Goal: Contribute content

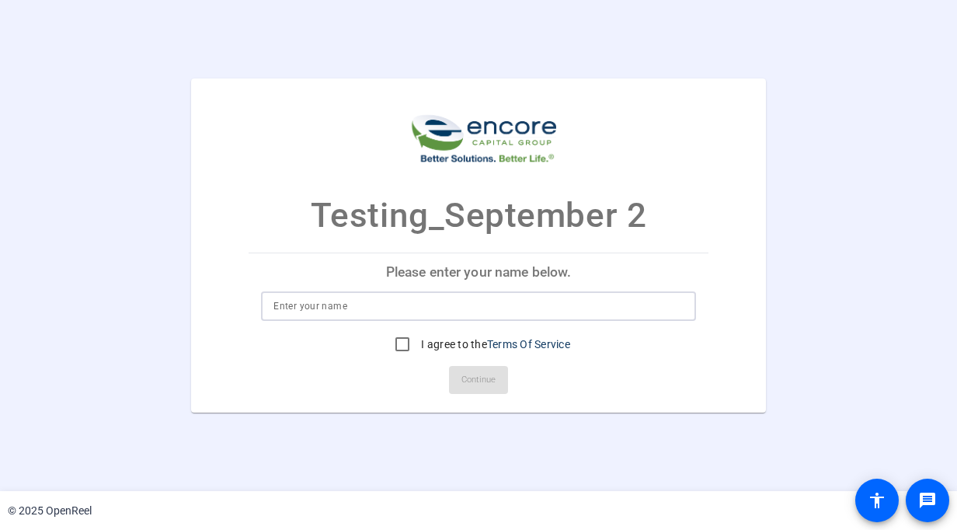
click at [339, 298] on input at bounding box center [477, 306] width 409 height 19
type input "S"
type input "Sarovar Ghissing_Testing"
click at [402, 344] on input "I agree to the Terms Of Service" at bounding box center [402, 343] width 31 height 31
checkbox input "true"
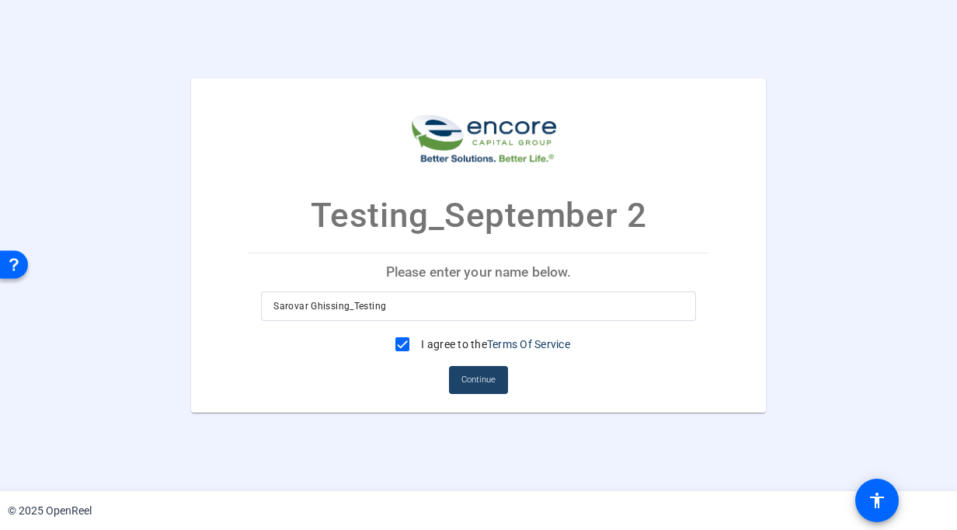
click at [489, 381] on span "Continue" at bounding box center [478, 379] width 34 height 23
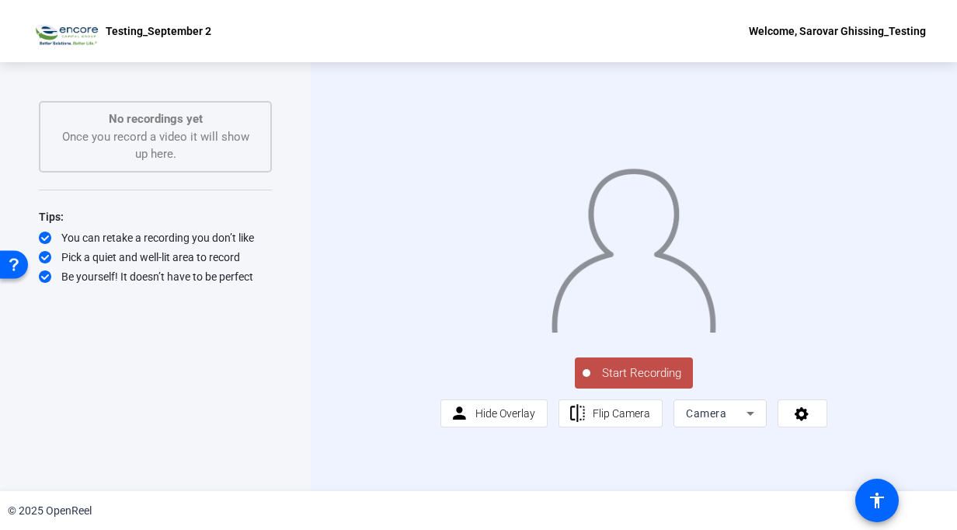
click at [216, 385] on div "Start Recording No recordings yet Once you record a video it will show up here.…" at bounding box center [155, 260] width 233 height 318
click at [624, 419] on span "Flip Camera" at bounding box center [621, 413] width 57 height 12
click at [756, 422] on icon at bounding box center [750, 413] width 19 height 19
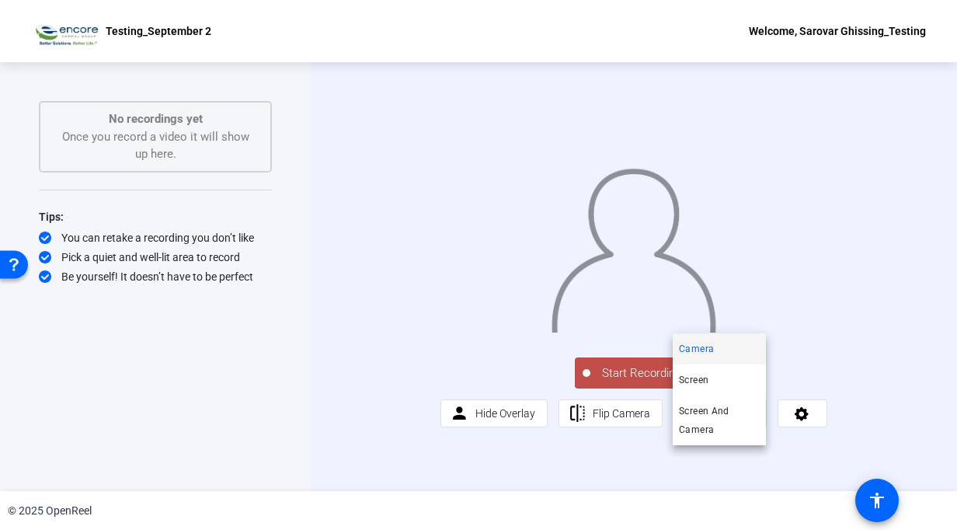
click at [514, 461] on div at bounding box center [478, 265] width 957 height 530
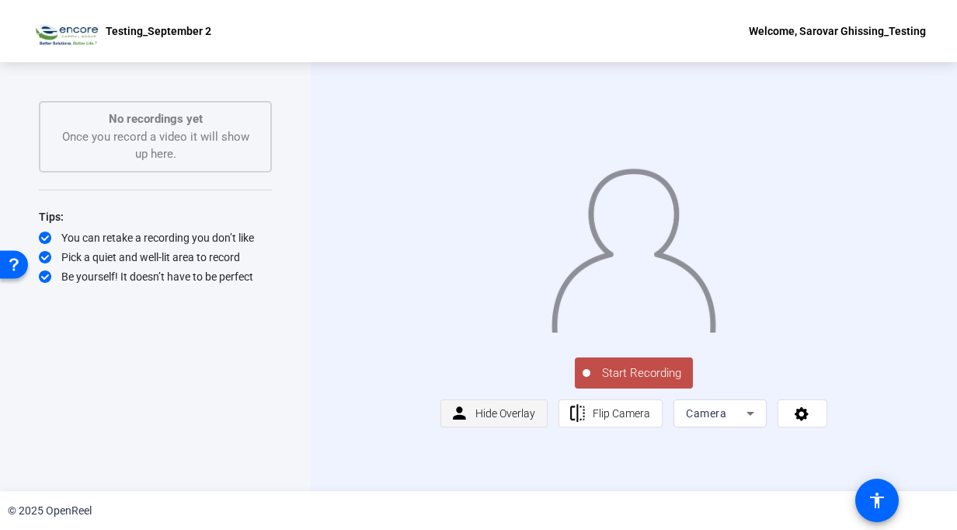
click at [490, 419] on span "Hide Overlay" at bounding box center [505, 413] width 60 height 12
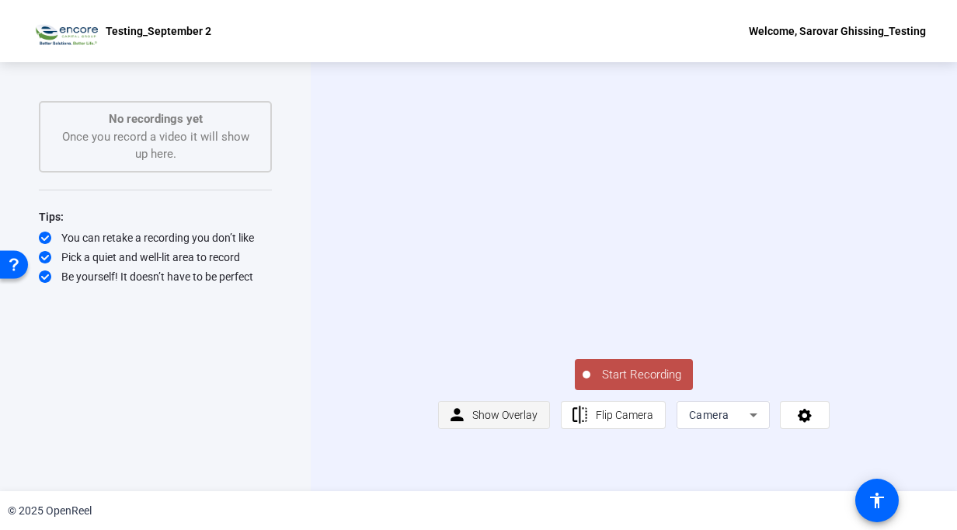
click at [491, 421] on span "Show Overlay" at bounding box center [504, 414] width 65 height 12
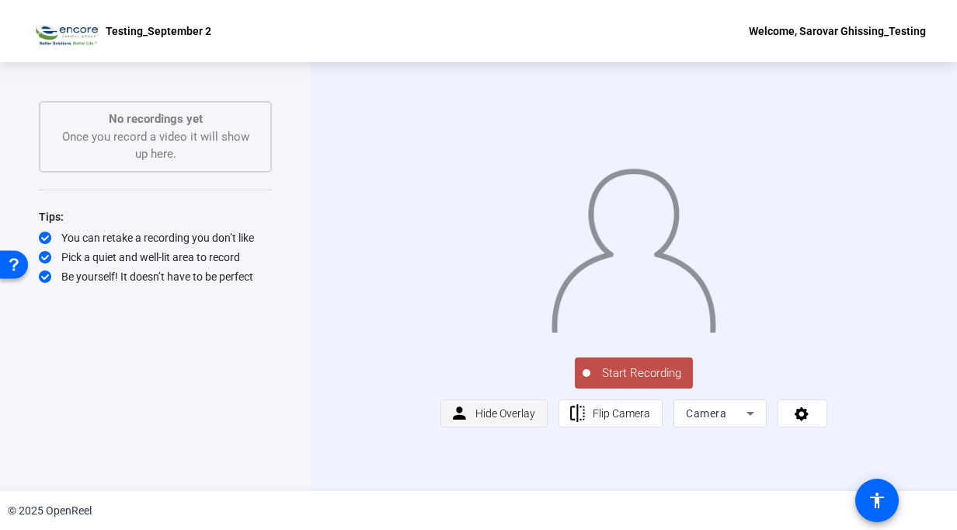
click at [491, 419] on span "Hide Overlay" at bounding box center [505, 413] width 60 height 12
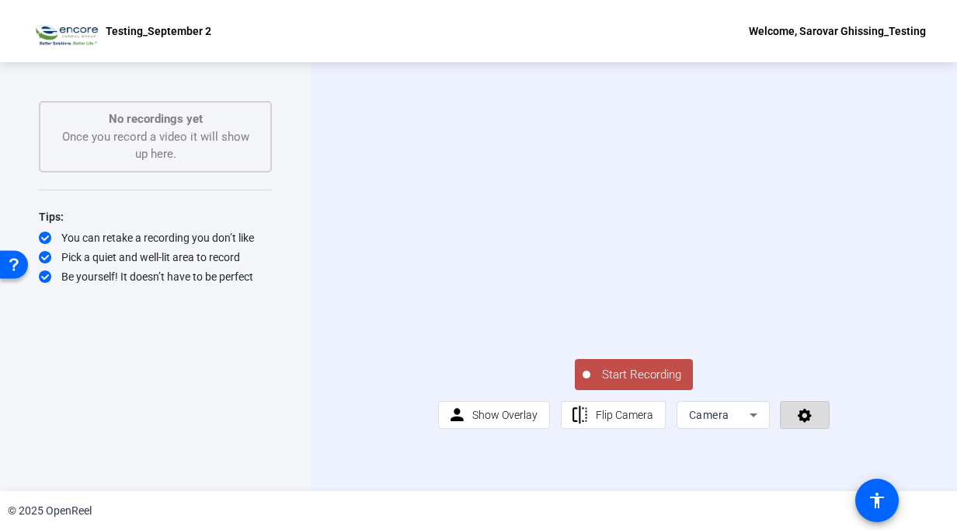
click at [815, 433] on span at bounding box center [804, 414] width 48 height 37
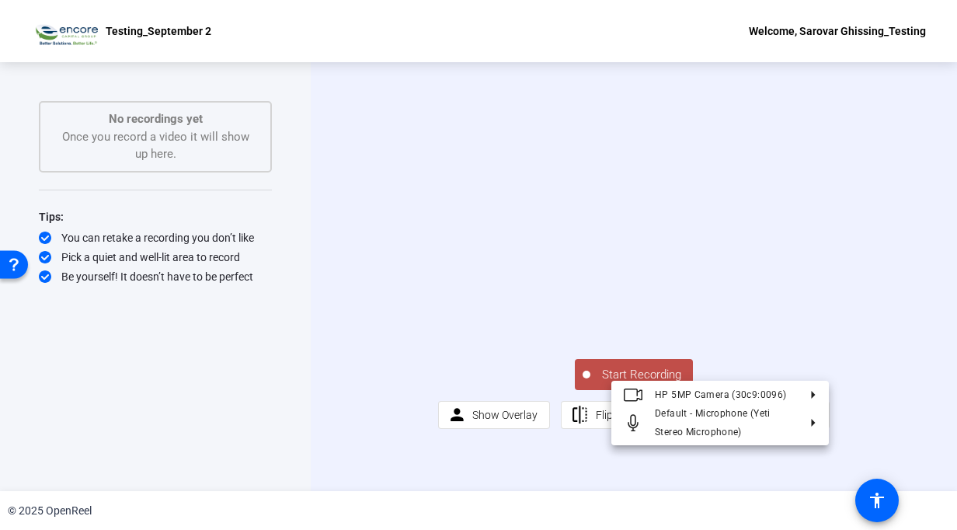
click at [892, 419] on div at bounding box center [478, 265] width 957 height 530
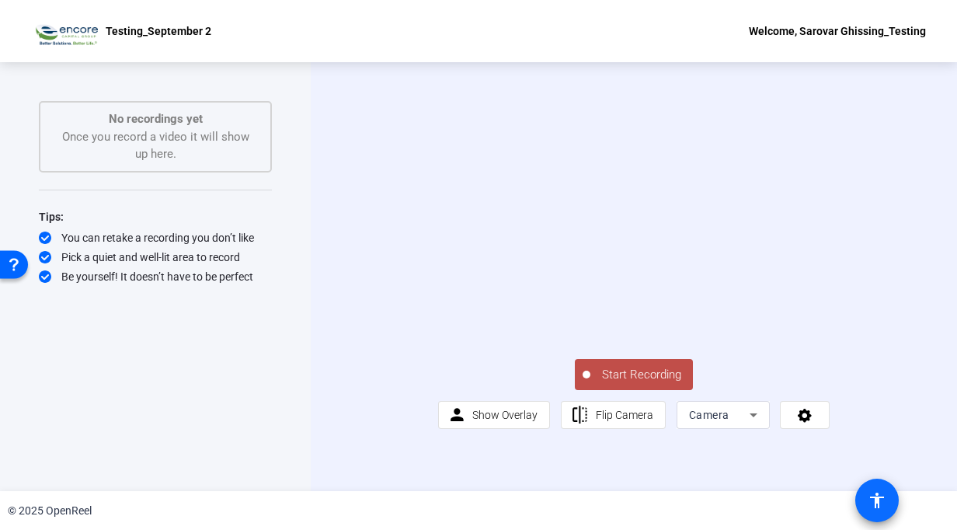
click at [878, 497] on mat-icon "accessibility" at bounding box center [876, 500] width 19 height 19
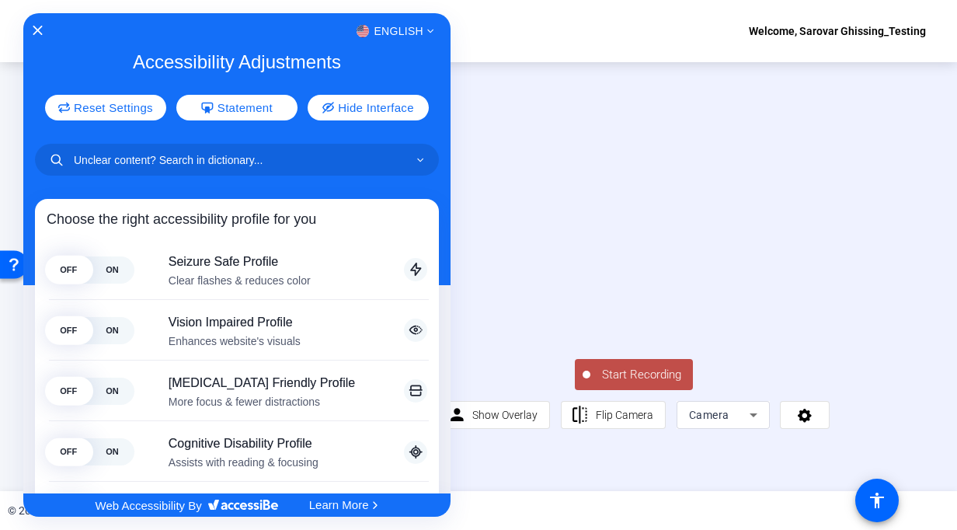
click at [888, 416] on div at bounding box center [478, 265] width 957 height 530
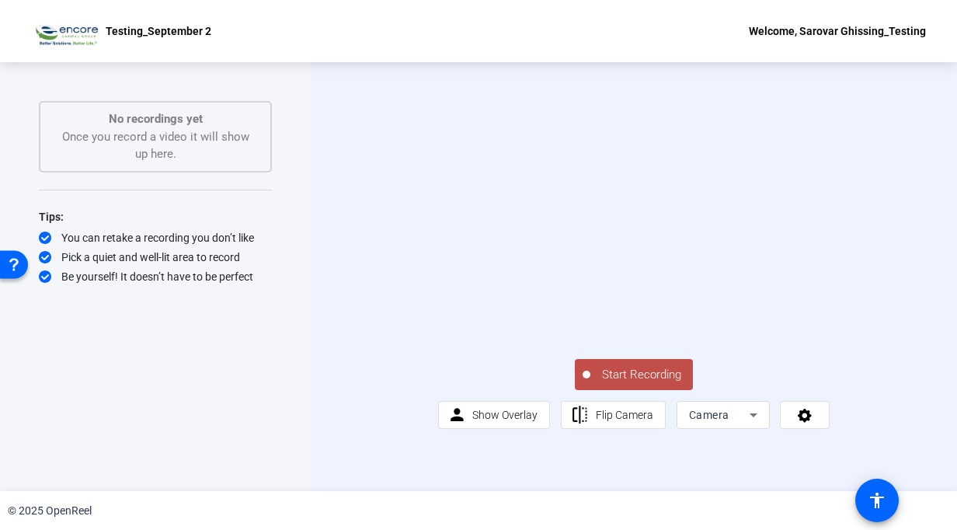
click at [632, 384] on span "Start Recording" at bounding box center [641, 375] width 103 height 18
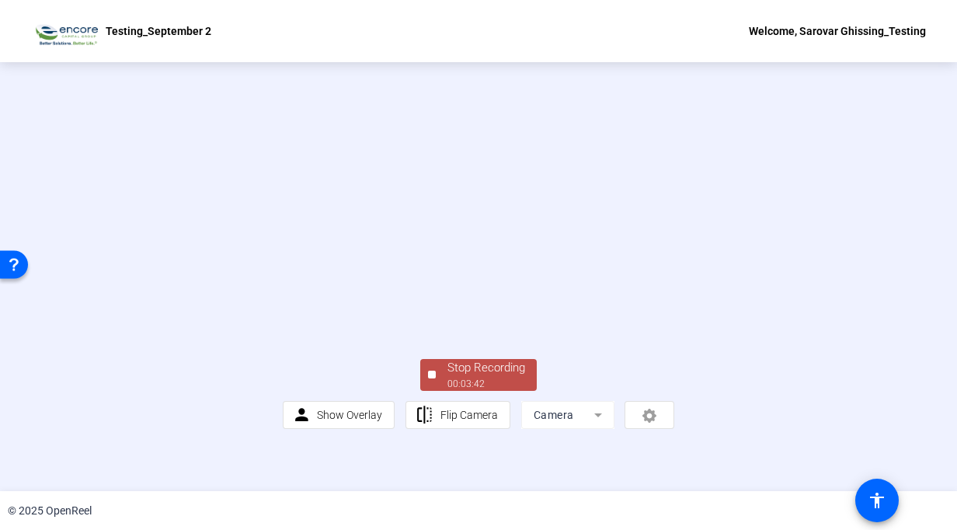
click at [458, 377] on div "Stop Recording" at bounding box center [486, 368] width 78 height 18
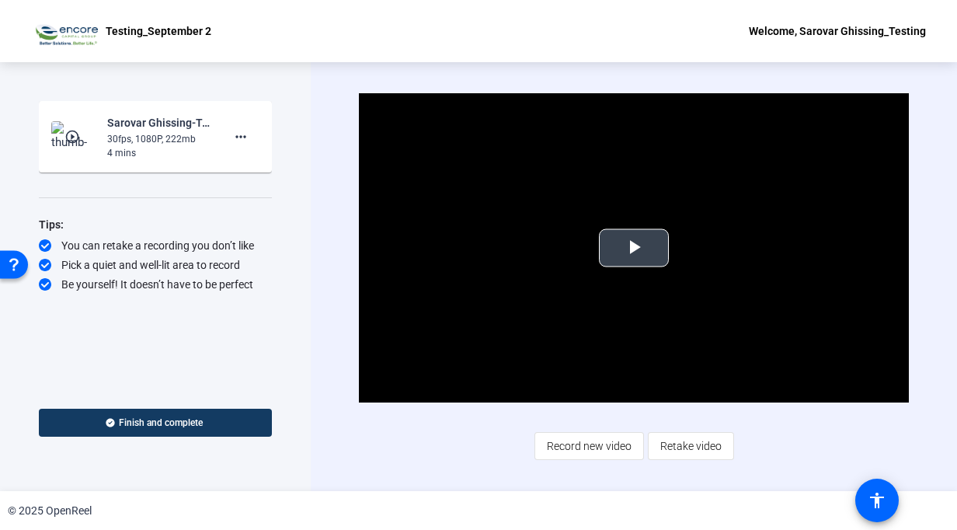
click at [634, 248] on span "Video Player" at bounding box center [634, 248] width 0 height 0
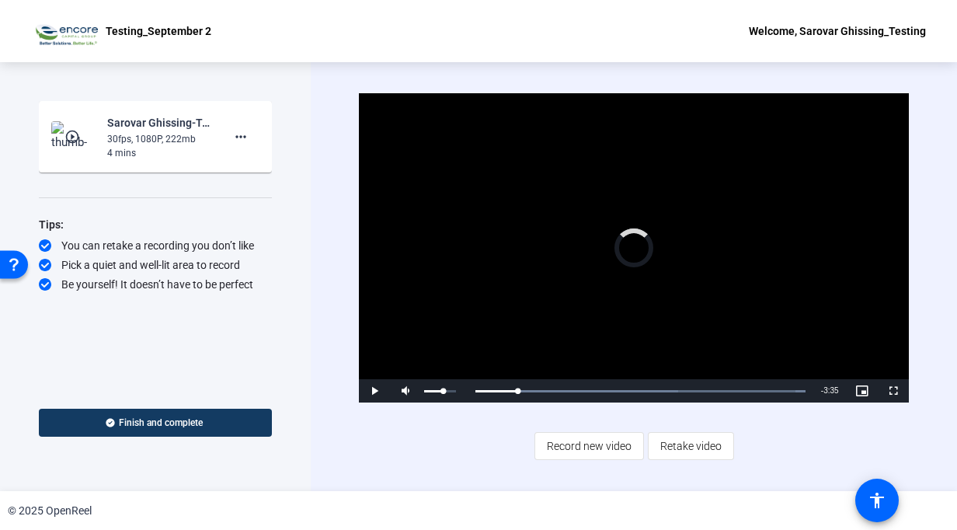
drag, startPoint x: 517, startPoint y: 388, endPoint x: 412, endPoint y: 386, distance: 105.6
click at [409, 384] on div "Play Mute 60% Current Time 0:25 / Duration 3:43 Loaded : 100.00% 0:08 0:25 Stre…" at bounding box center [633, 390] width 549 height 23
click at [736, 392] on div "2:56" at bounding box center [736, 391] width 1 height 4
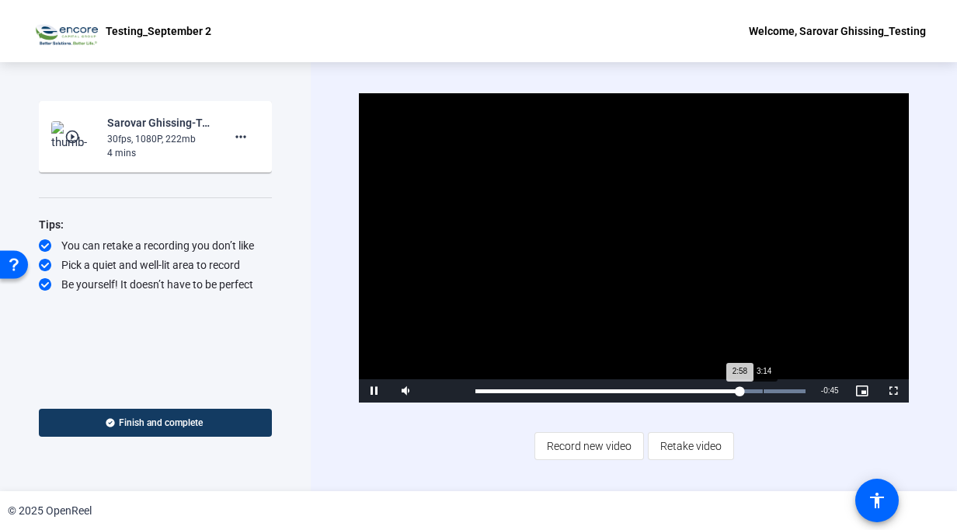
click at [763, 391] on div "Loaded : 100.00% 3:14 2:58" at bounding box center [639, 391] width 329 height 4
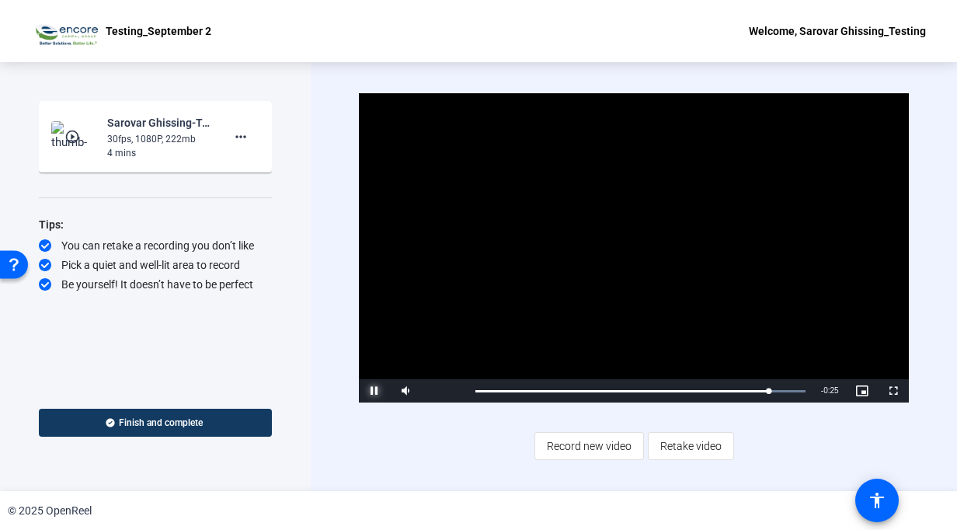
click at [377, 391] on span "Video Player" at bounding box center [374, 391] width 31 height 0
click at [302, 109] on div "Start Recording play_circle_outline Sarovar Ghissing-Testing-Testing-[DATE]-Tes…" at bounding box center [155, 276] width 311 height 429
